Goal: Task Accomplishment & Management: Manage account settings

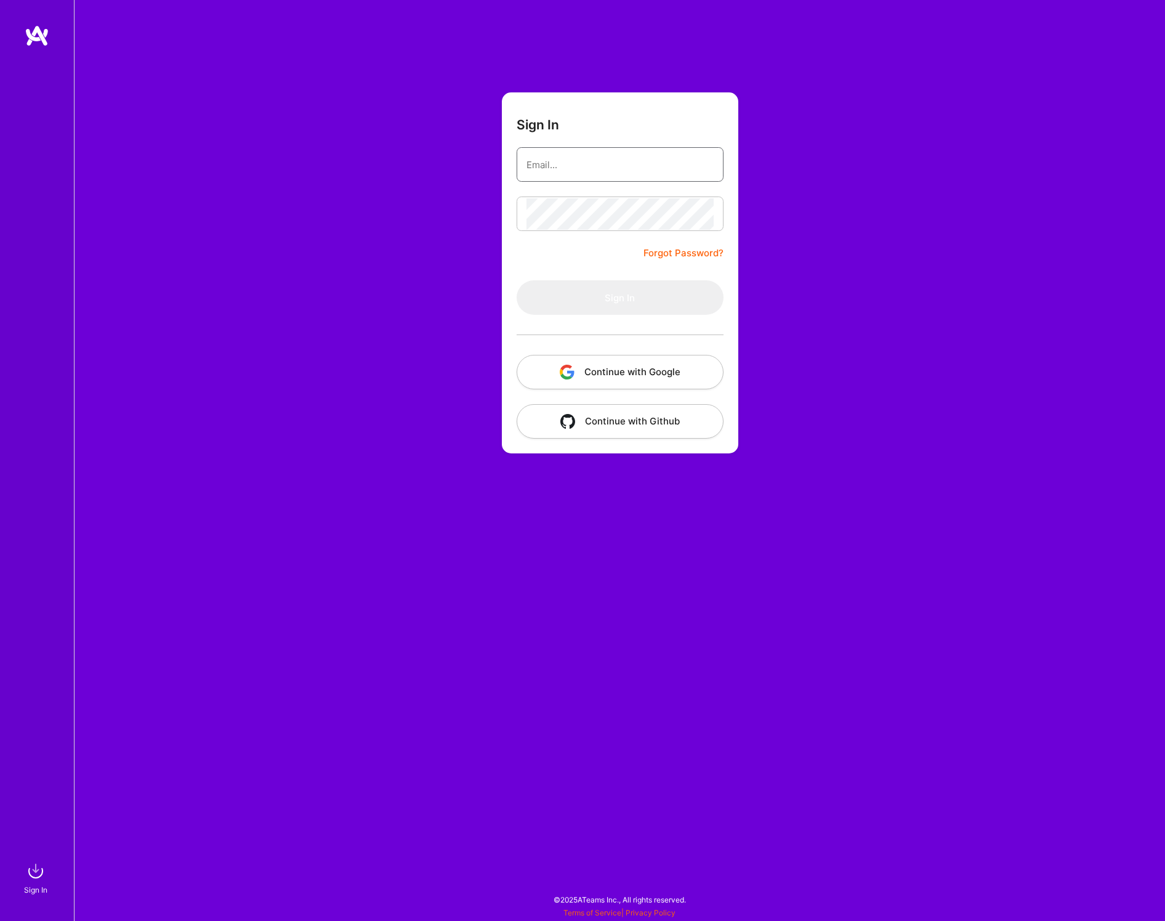
click at [609, 166] on input "email" at bounding box center [620, 164] width 187 height 31
type input "[EMAIL_ADDRESS][DOMAIN_NAME]"
click at [620, 298] on button "Sign In" at bounding box center [620, 297] width 207 height 34
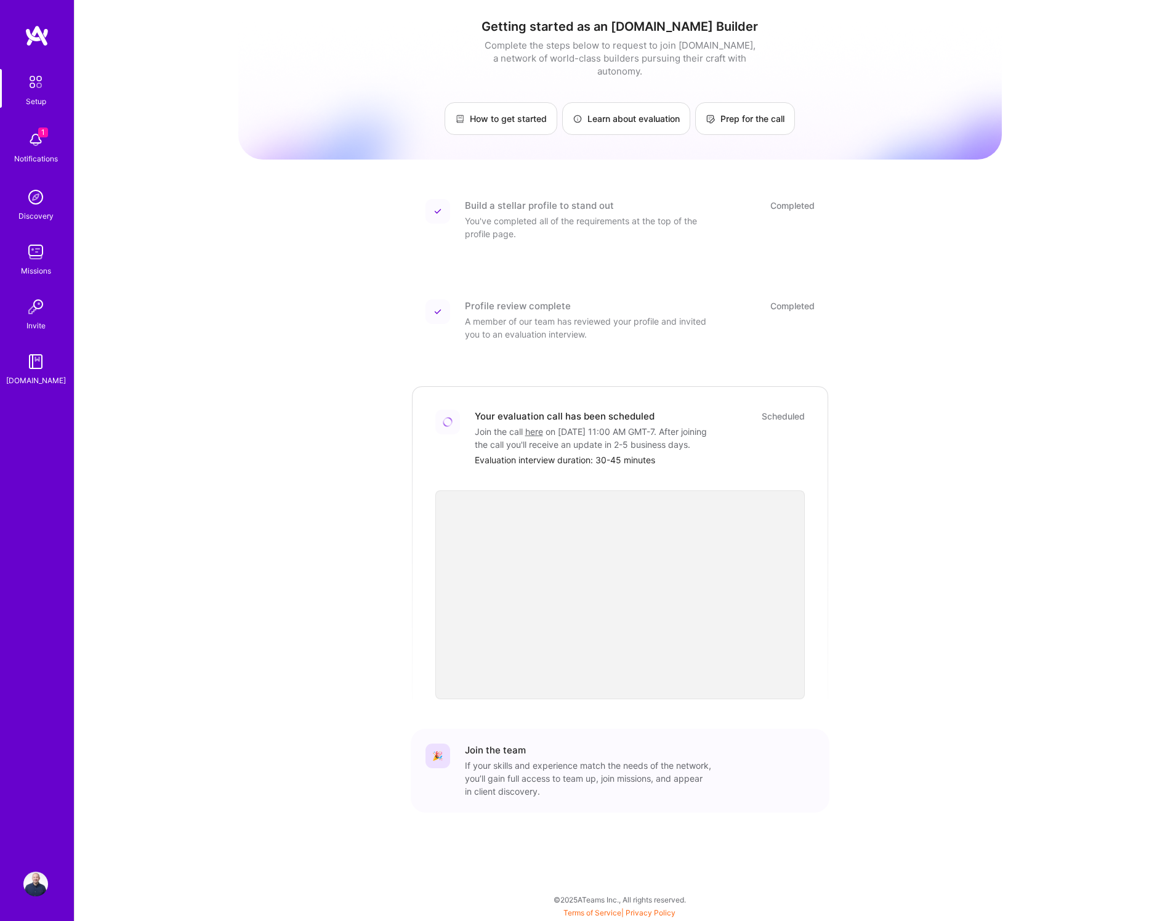
click at [31, 891] on img at bounding box center [35, 884] width 25 height 25
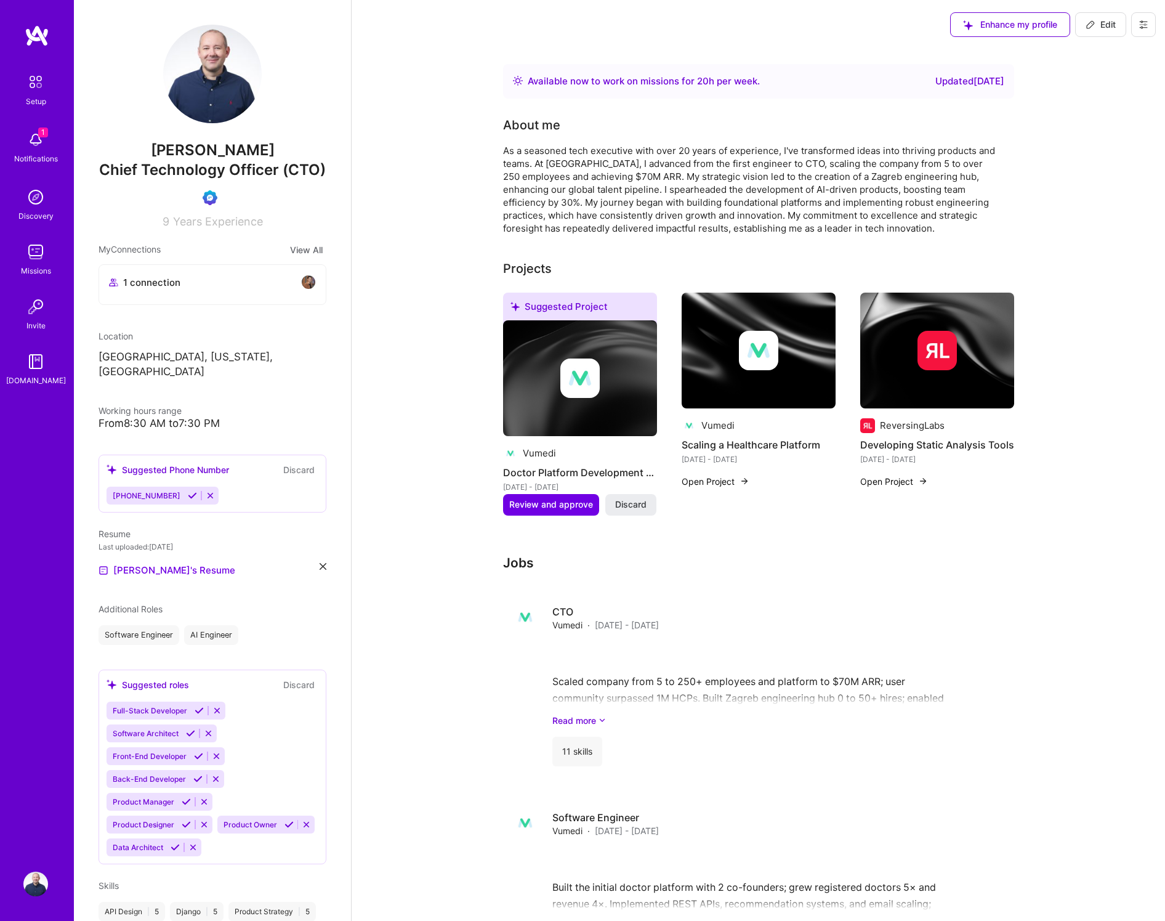
click at [674, 86] on div "Available now to work on missions for 20 h per week ." at bounding box center [644, 81] width 232 height 15
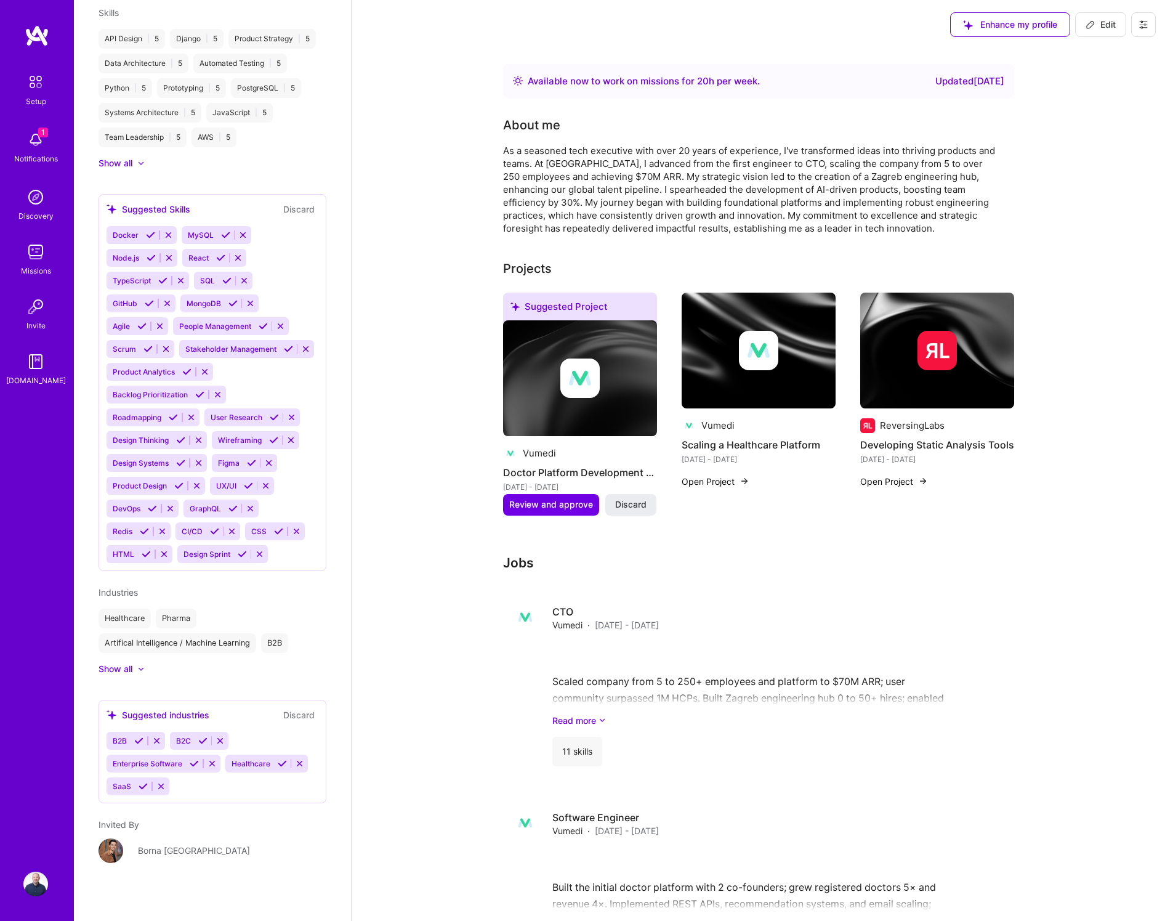
click at [1144, 25] on icon at bounding box center [1144, 25] width 10 height 10
click at [1104, 52] on button "Settings" at bounding box center [1110, 52] width 92 height 31
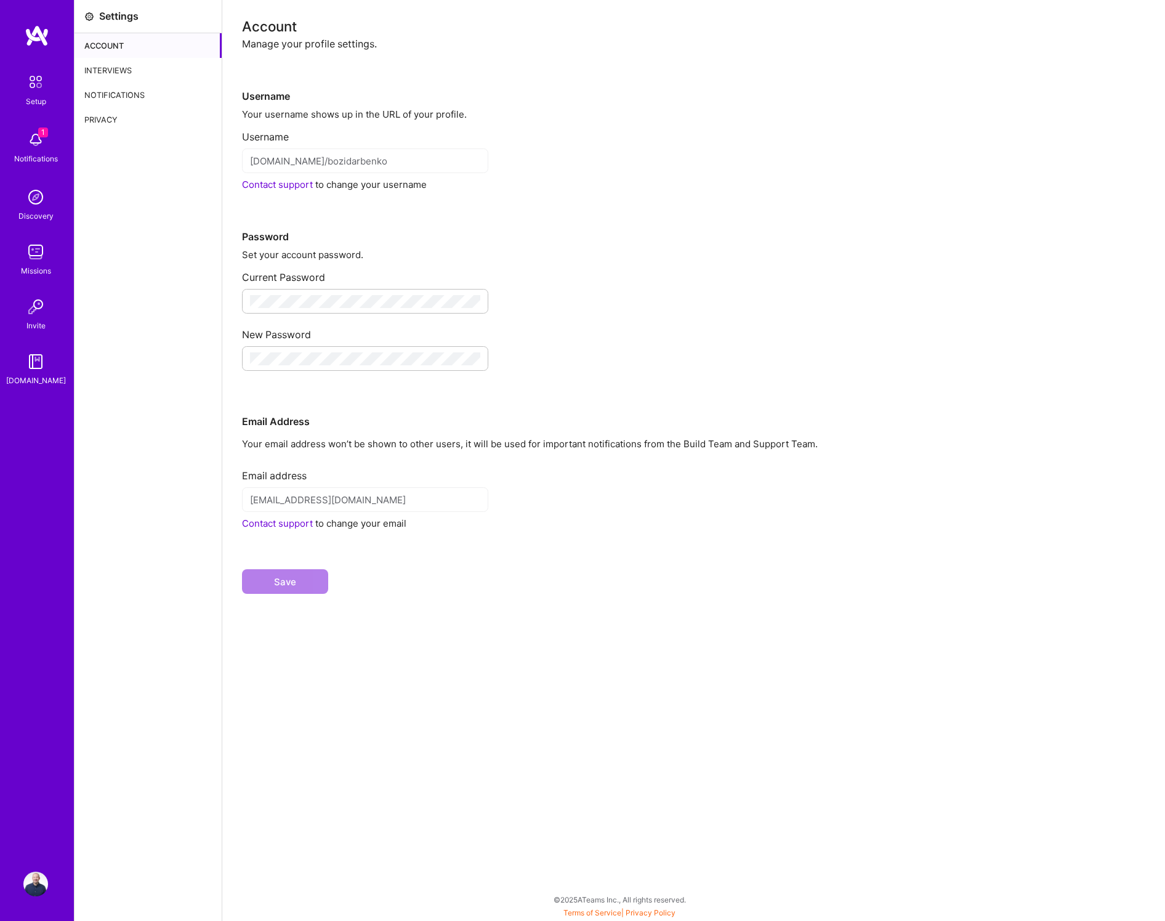
click at [109, 70] on div "Interviews" at bounding box center [148, 70] width 147 height 25
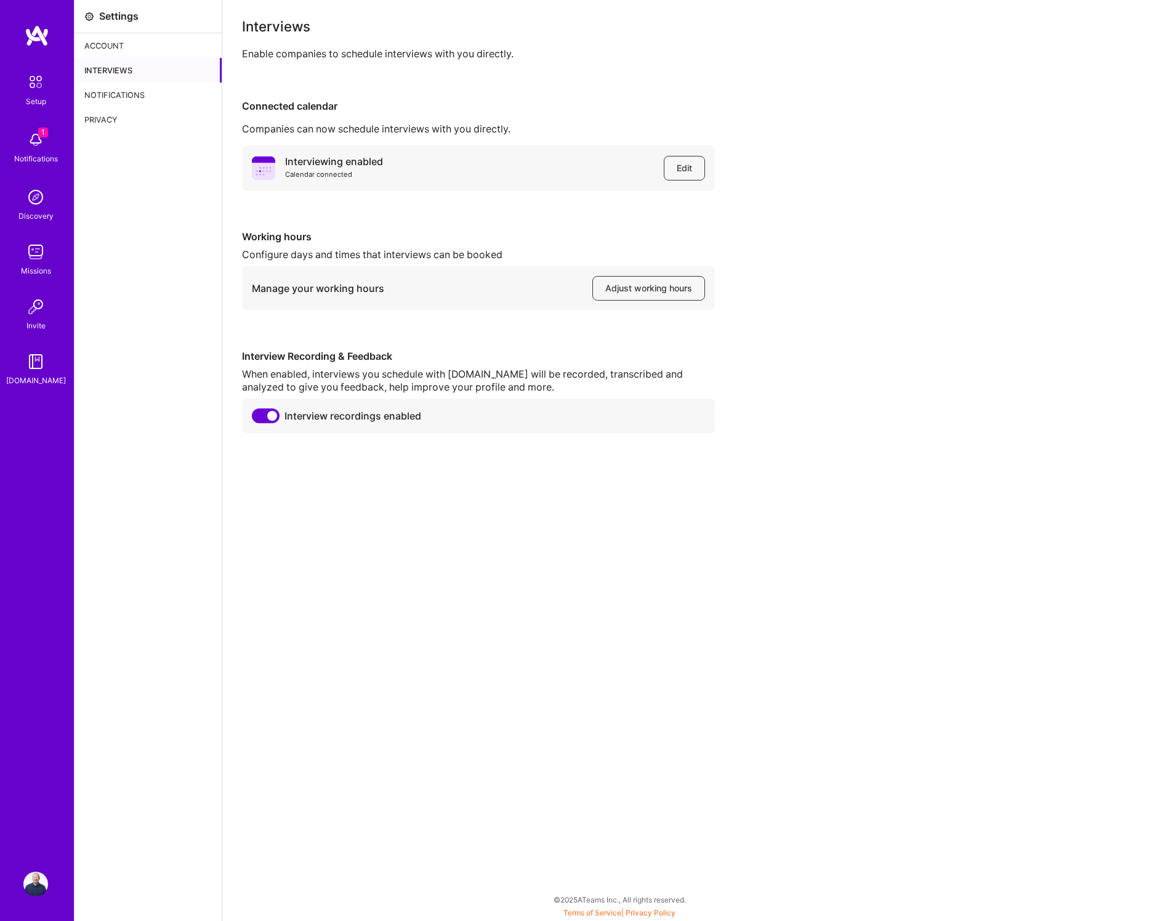
click at [115, 94] on div "Notifications" at bounding box center [148, 95] width 147 height 25
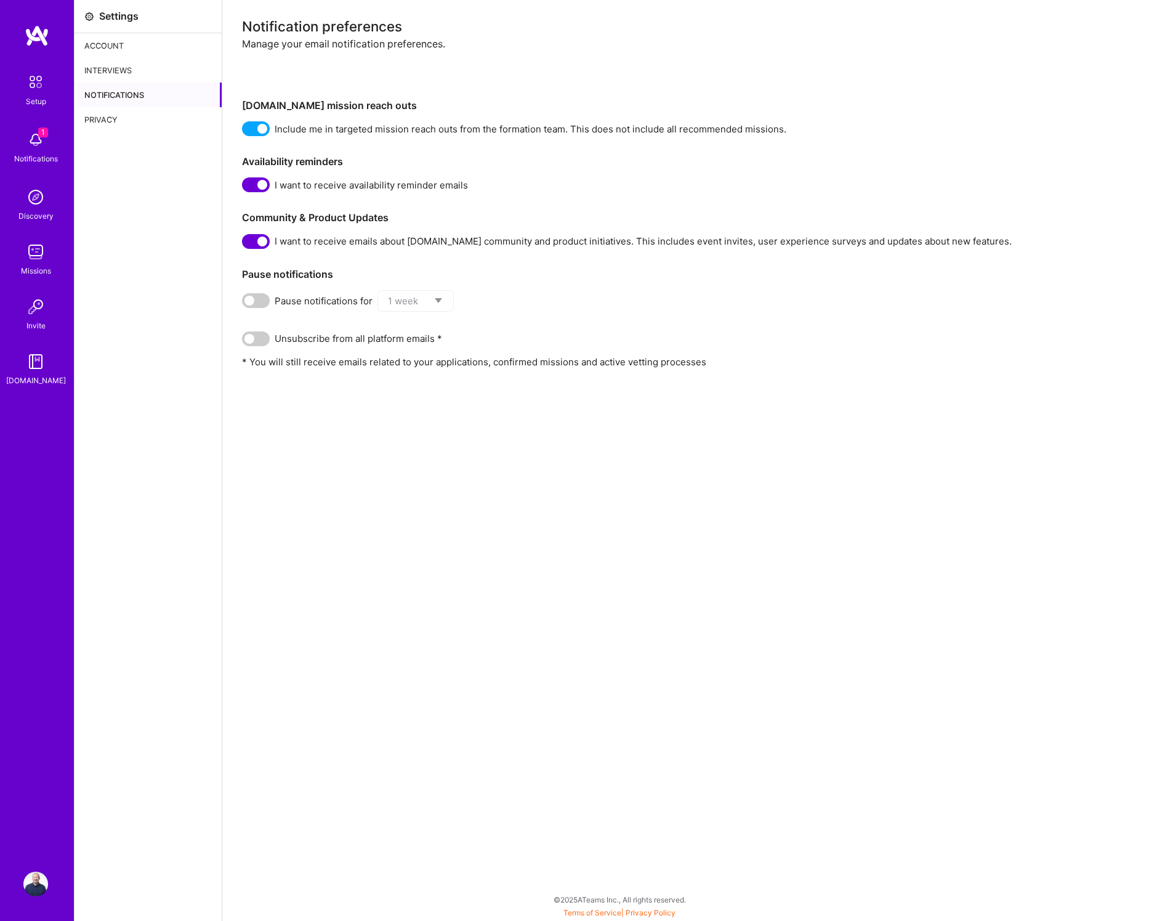
click at [114, 118] on div "Privacy" at bounding box center [148, 119] width 147 height 25
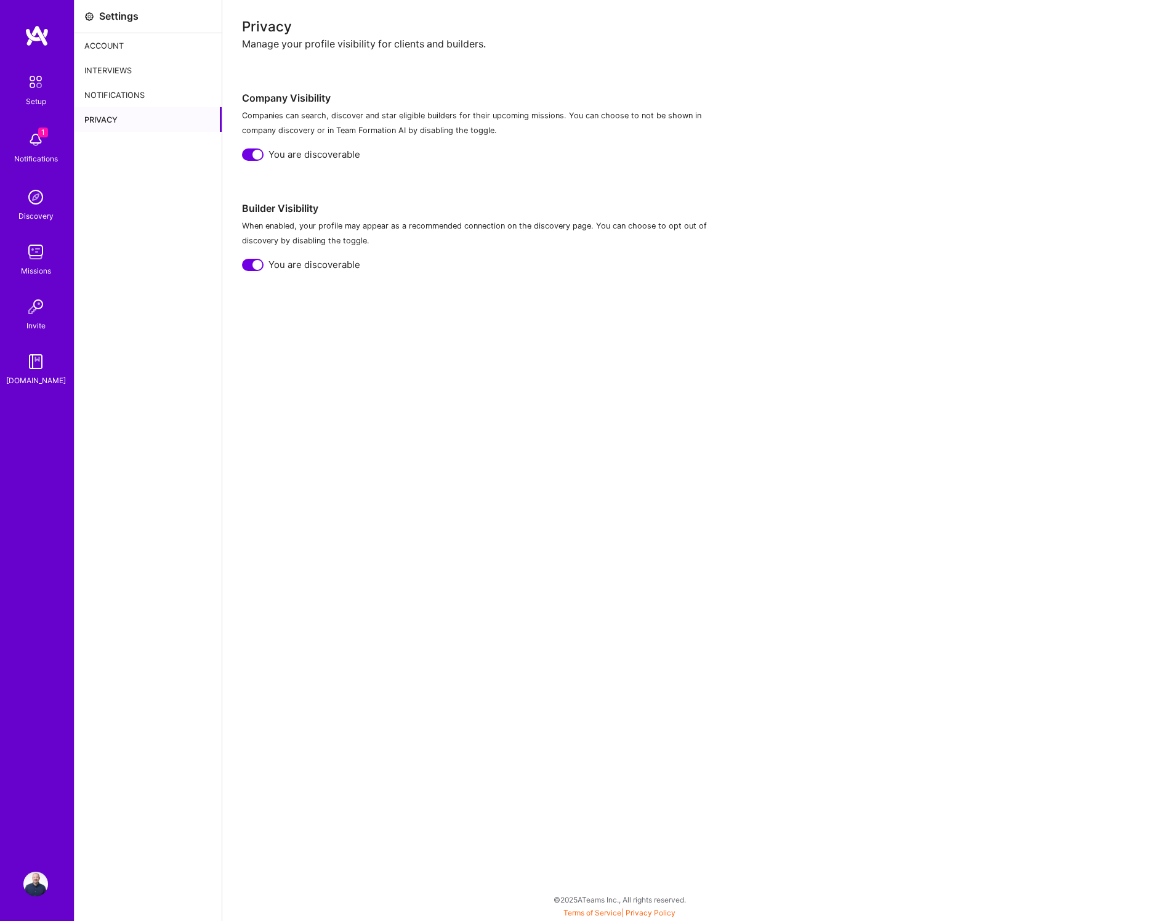
click at [42, 96] on div "Setup" at bounding box center [36, 101] width 20 height 13
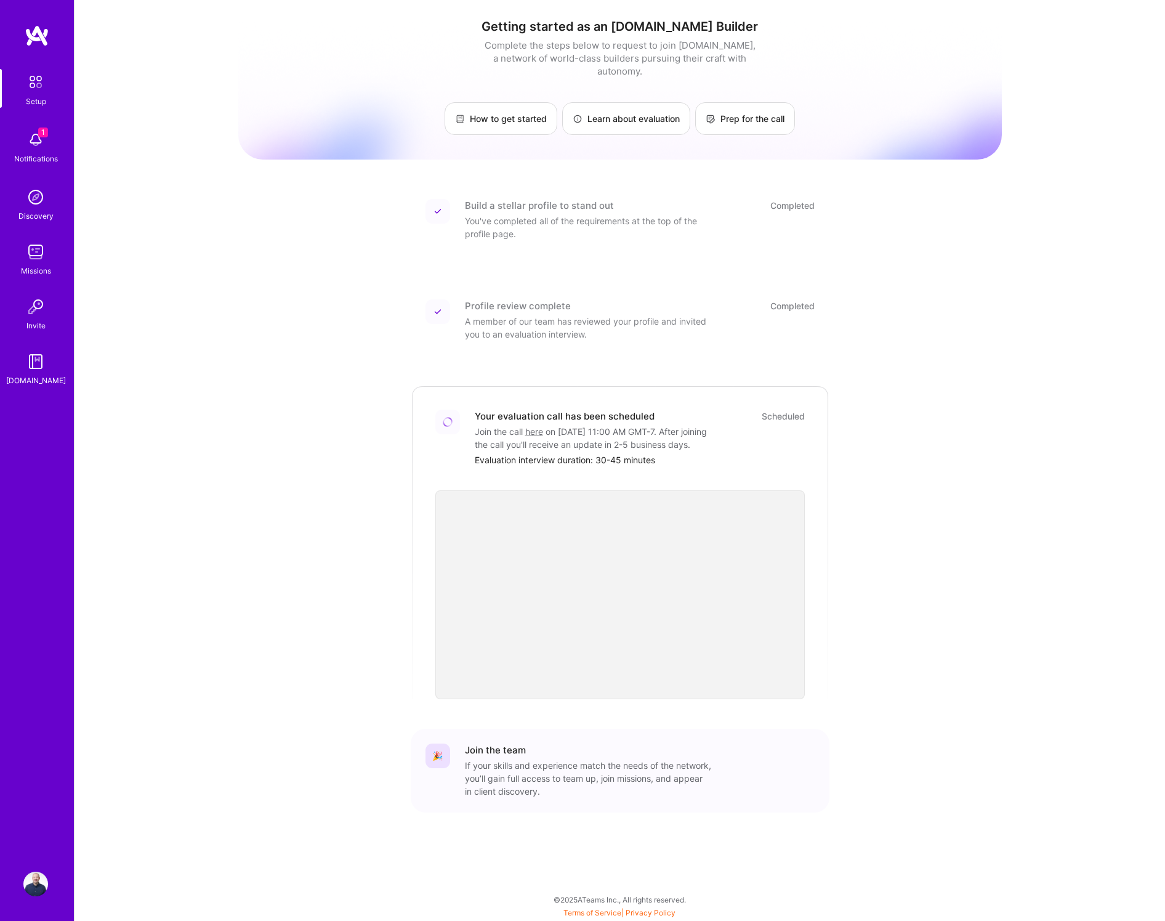
click at [277, 525] on div "Getting started as an [DOMAIN_NAME] Builder Complete the steps below to request…" at bounding box center [620, 440] width 764 height 862
